Goal: Information Seeking & Learning: Learn about a topic

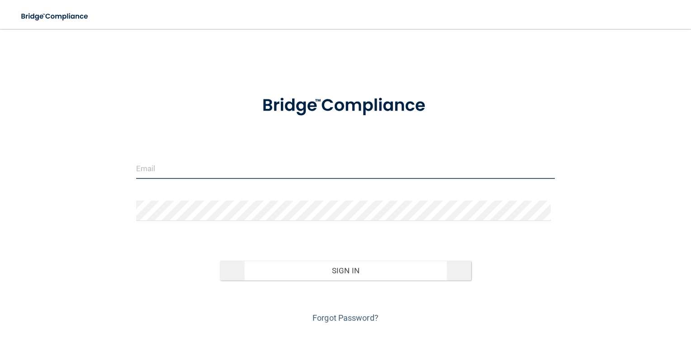
type input "[EMAIL_ADDRESS][DOMAIN_NAME]"
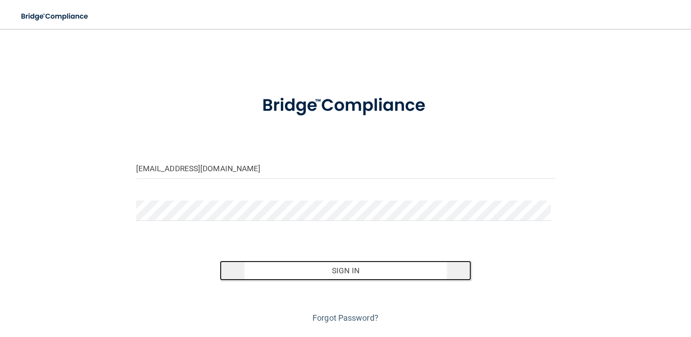
click at [332, 272] on button "Sign In" at bounding box center [345, 271] width 251 height 20
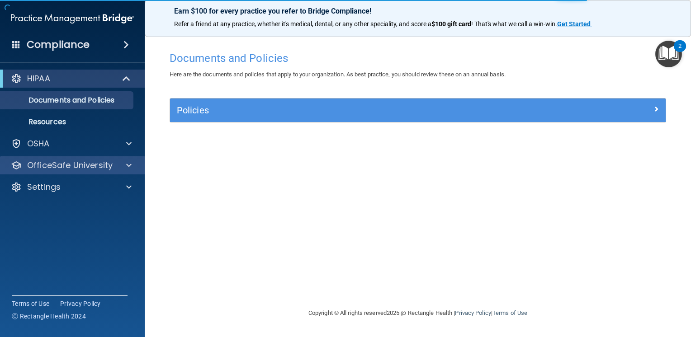
click at [90, 171] on div "OfficeSafe University" at bounding box center [72, 165] width 145 height 18
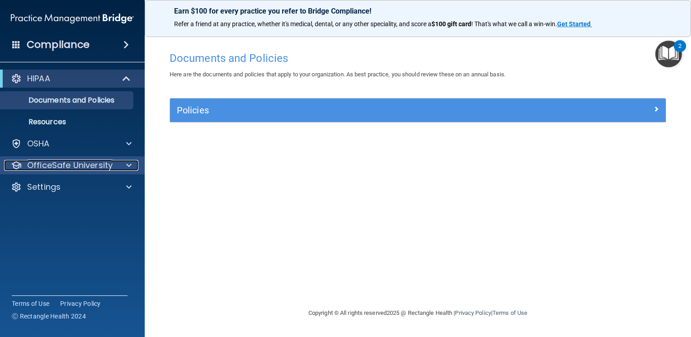
click at [90, 167] on p "OfficeSafe University" at bounding box center [69, 165] width 85 height 11
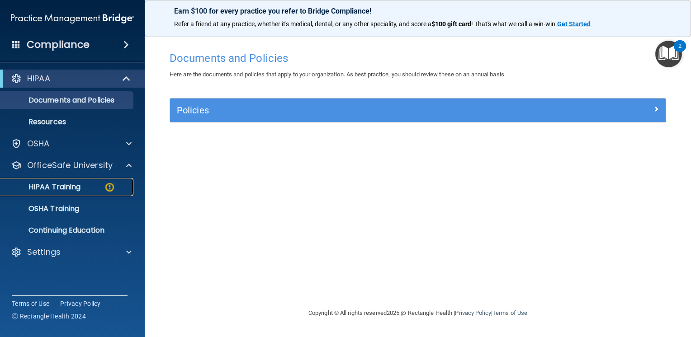
click at [83, 195] on link "HIPAA Training" at bounding box center [62, 187] width 142 height 18
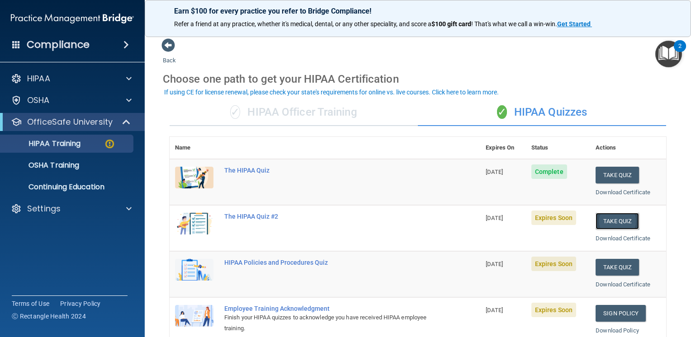
click at [612, 226] on button "Take Quiz" at bounding box center [617, 221] width 43 height 17
